Goal: Find specific page/section: Find specific page/section

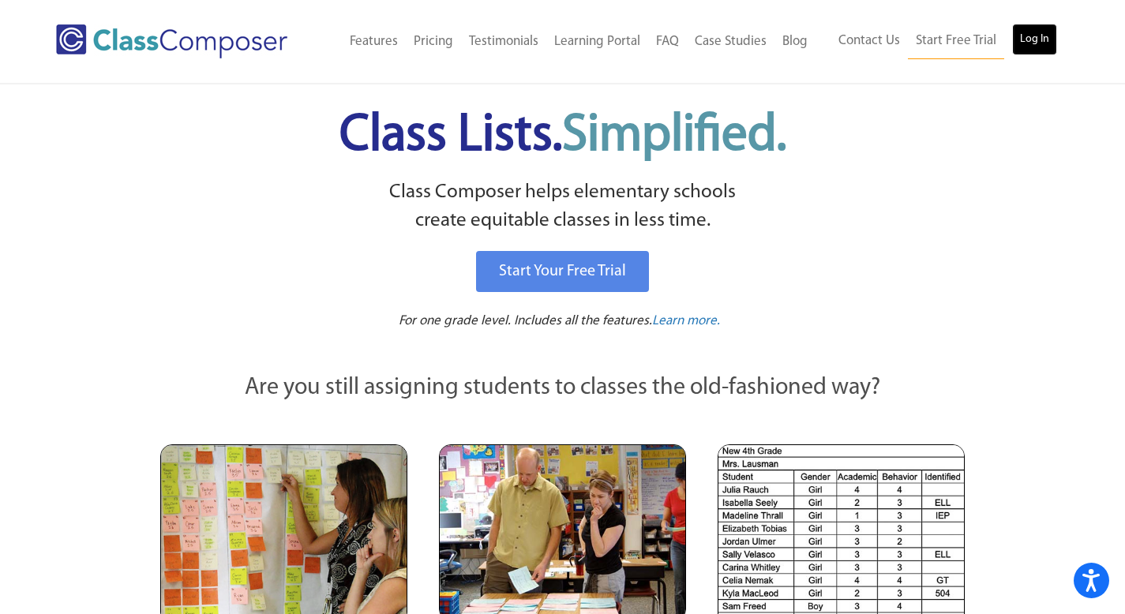
click at [1032, 46] on link "Log In" at bounding box center [1034, 40] width 45 height 32
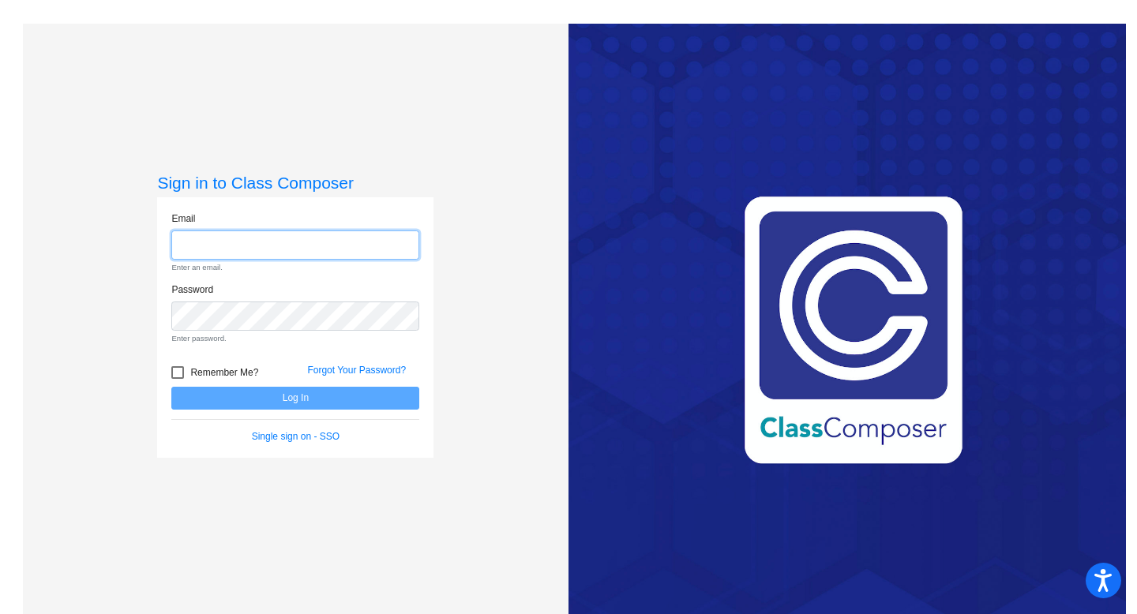
type input "[EMAIL_ADDRESS][DOMAIN_NAME]"
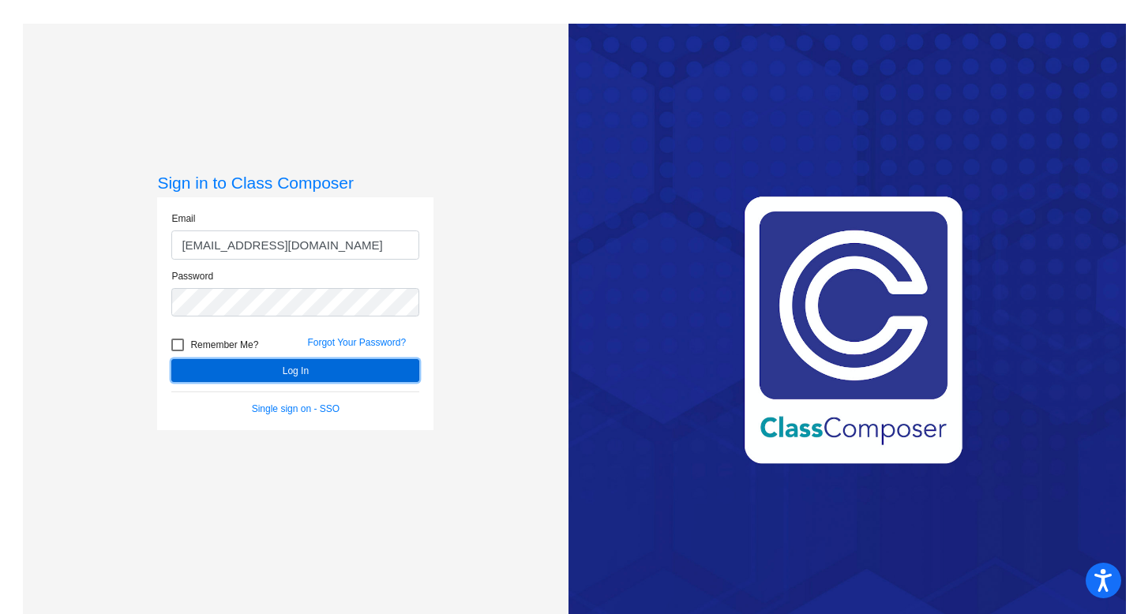
click at [266, 362] on button "Log In" at bounding box center [295, 370] width 248 height 23
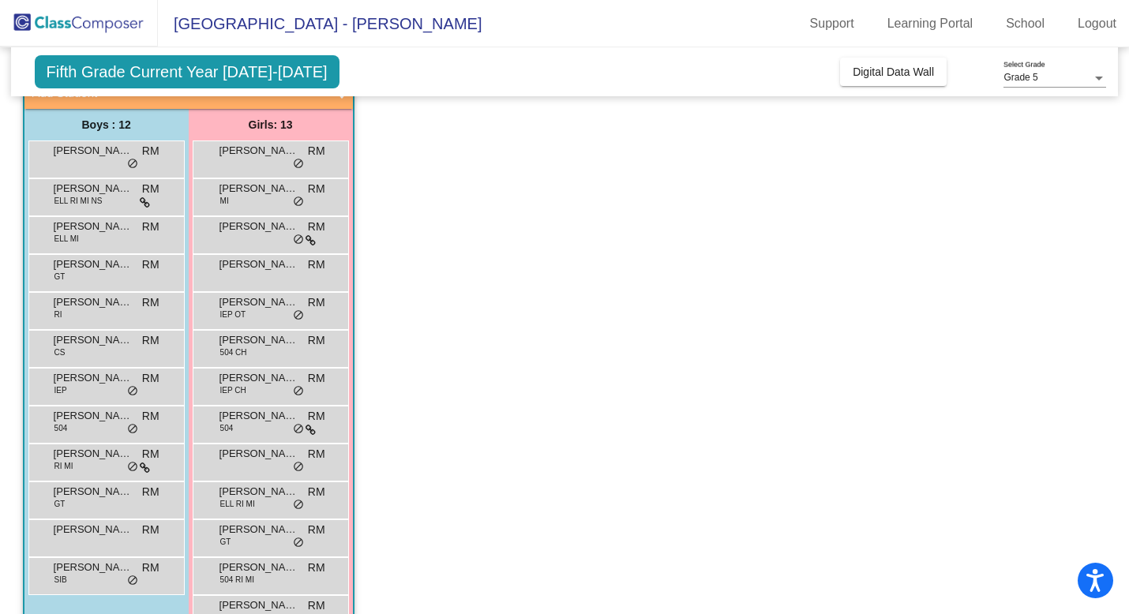
scroll to position [156, 0]
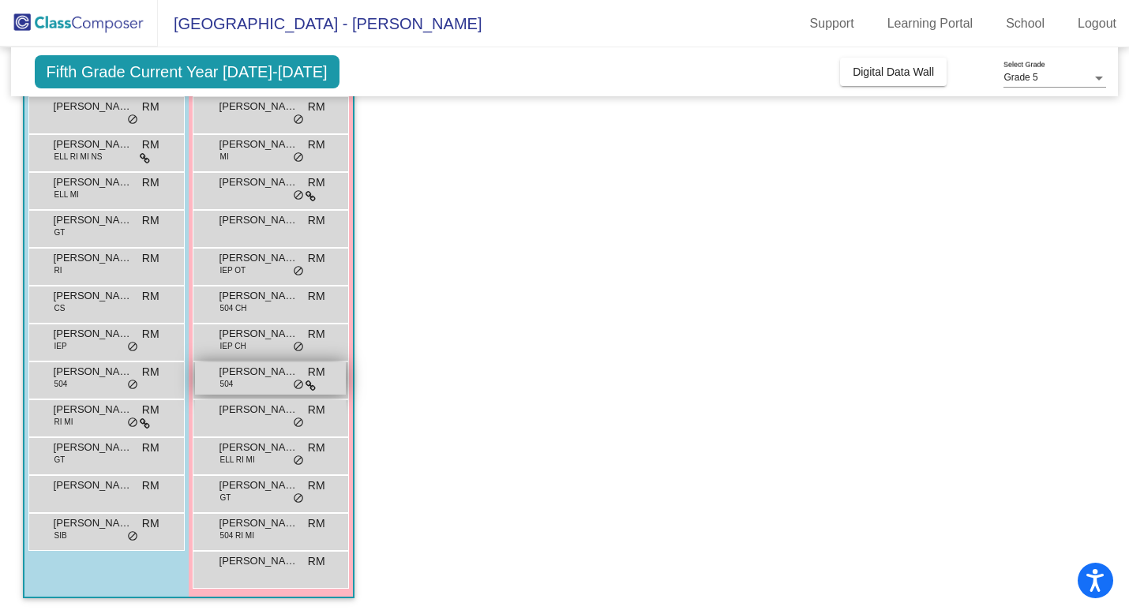
click at [260, 373] on span "[PERSON_NAME]" at bounding box center [258, 372] width 79 height 16
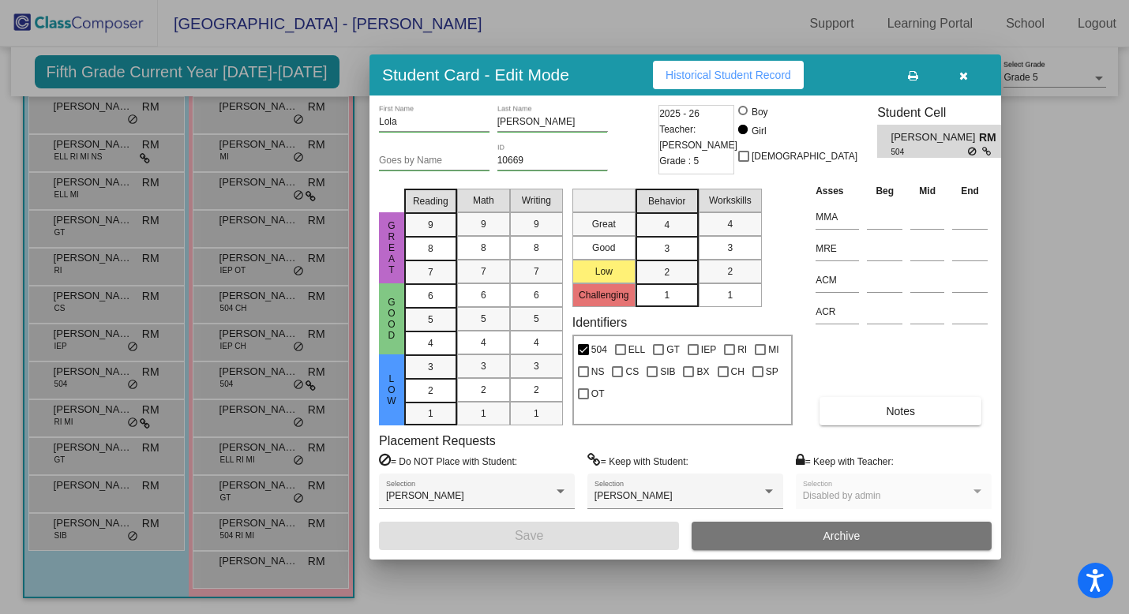
scroll to position [0, 0]
click at [616, 150] on div "Goes by Name 10669 ID" at bounding box center [516, 163] width 275 height 39
click at [763, 92] on div "Student Card - Edit Mode Historical Student Record" at bounding box center [684, 74] width 631 height 41
click at [764, 84] on button "Historical Student Record" at bounding box center [728, 75] width 151 height 28
